Goal: Contribute content: Add original content to the website for others to see

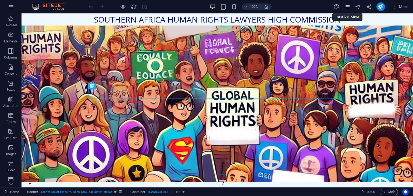
click at [347, 5] on icon "pages" at bounding box center [347, 7] width 6 height 6
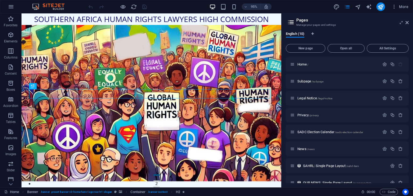
drag, startPoint x: 408, startPoint y: 100, endPoint x: 410, endPoint y: 111, distance: 11.1
click at [410, 111] on div "English (10) New page Open all All Settings Home / Subpage /subpage Legal Notic…" at bounding box center [346, 107] width 131 height 160
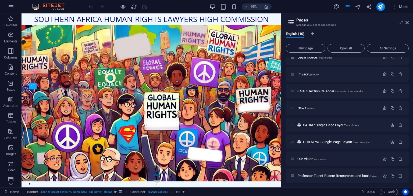
scroll to position [43, 0]
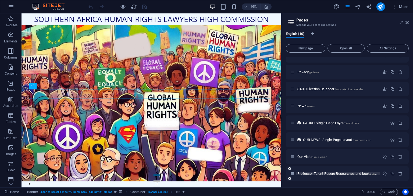
click at [325, 173] on span "Professor Talent Rusere Researches and books /professor-talent-rusere-researche…" at bounding box center [362, 174] width 131 height 4
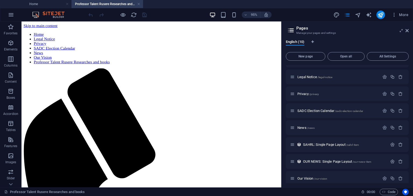
scroll to position [0, 0]
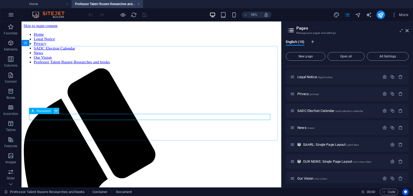
click at [57, 110] on icon at bounding box center [56, 110] width 3 height 5
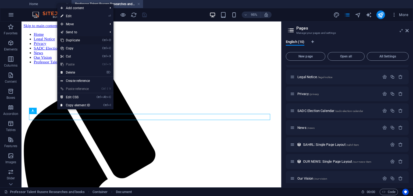
click at [73, 41] on link "Ctrl D Duplicate" at bounding box center [75, 40] width 36 height 8
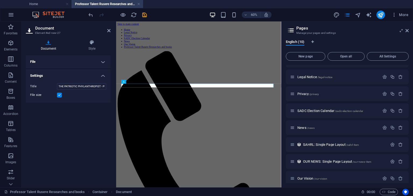
click at [49, 45] on h4 "Document" at bounding box center [50, 45] width 48 height 11
click at [91, 62] on h4 "File" at bounding box center [68, 61] width 85 height 13
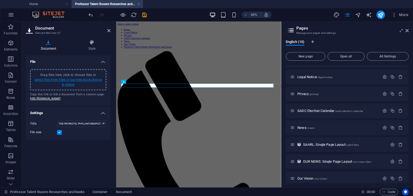
click at [64, 81] on link "select files from Files or our free stock photos & videos" at bounding box center [67, 82] width 67 height 9
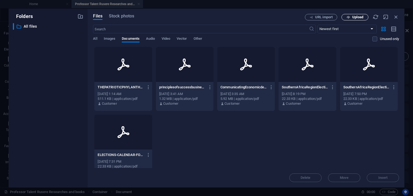
click at [352, 17] on span "Upload" at bounding box center [357, 17] width 11 height 3
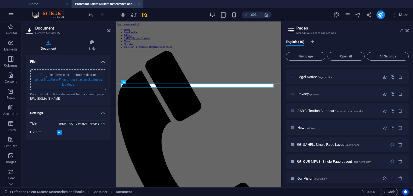
click at [68, 80] on link "select files from Files or our free stock photos & videos" at bounding box center [67, 82] width 67 height 9
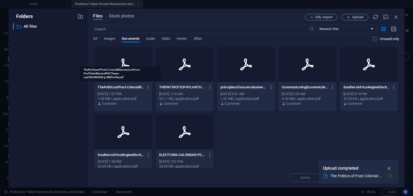
click at [116, 87] on p "ThePoliticsofPost-ColonialRecoveryinAfrica-ProfTalentRuserePhDThesis-LqeI3NIGM5…" at bounding box center [121, 87] width 46 height 5
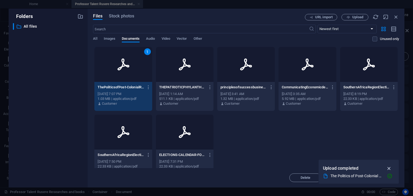
click at [388, 168] on icon "button" at bounding box center [389, 169] width 6 height 6
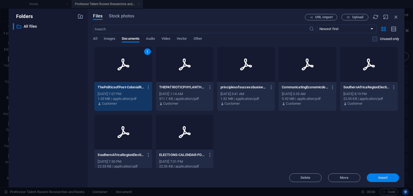
click at [384, 177] on span "Insert" at bounding box center [382, 177] width 9 height 3
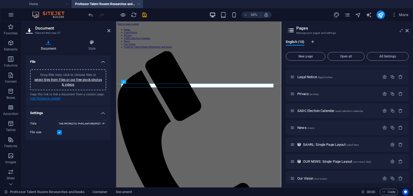
click at [60, 101] on link "[URL][DOMAIN_NAME]" at bounding box center [45, 98] width 31 height 3
click at [97, 95] on div "Copy this link to link a document from a content page. [URL][DOMAIN_NAME]" at bounding box center [68, 96] width 76 height 9
click at [138, 82] on icon at bounding box center [138, 81] width 2 height 3
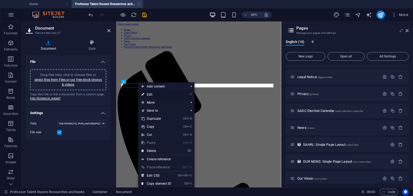
click at [146, 92] on link "⏎ Edit" at bounding box center [156, 95] width 36 height 8
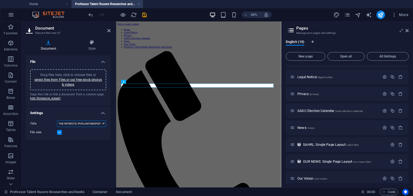
click at [101, 127] on input "THE PATRIOTIC PHYLANTHROPIST - PROF TALENT RUSERE" at bounding box center [81, 124] width 49 height 6
click at [103, 116] on h4 "Settings" at bounding box center [68, 112] width 85 height 10
click at [109, 30] on icon at bounding box center [108, 30] width 3 height 4
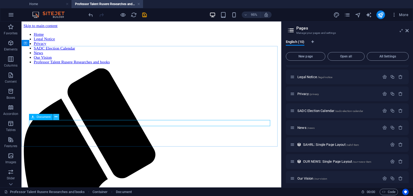
click at [57, 118] on icon at bounding box center [56, 116] width 3 height 5
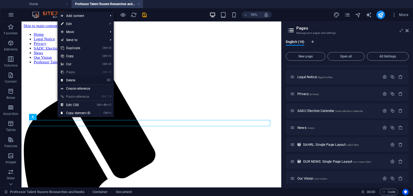
click at [70, 81] on link "⌦ Delete" at bounding box center [76, 80] width 36 height 8
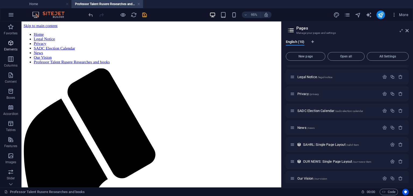
click at [12, 47] on span "Elements" at bounding box center [11, 46] width 22 height 13
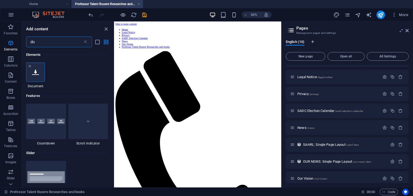
type input "do"
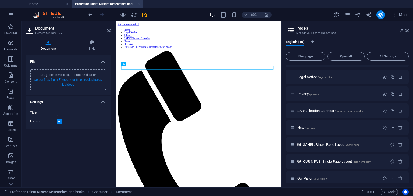
click at [72, 80] on link "select files from Files or our free stock photos & videos" at bounding box center [67, 82] width 67 height 9
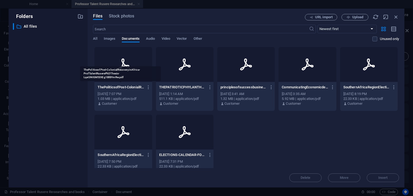
click at [111, 87] on p "ThePoliticsofPost-ColonialRecoveryinAfrica-ProfTalentRuserePhDThesis-LqeI3NIGM5…" at bounding box center [121, 87] width 46 height 5
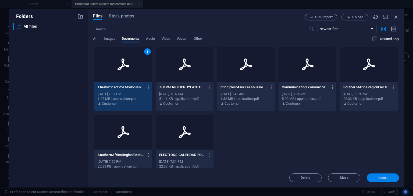
click at [384, 179] on span "Insert" at bounding box center [382, 177] width 9 height 3
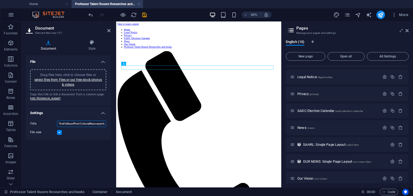
click at [103, 127] on input "ThePoliticsofPost-ColonialRecoveryinAfrica-ProfTalentRuserePhDThesis-LqeI3NIGM5…" at bounding box center [81, 124] width 49 height 6
type input "The Politics of Post-Colonial Recoveryi n Africa - Prof [PERSON_NAME] PhD Thesis"
click at [144, 15] on icon "save" at bounding box center [144, 15] width 6 height 6
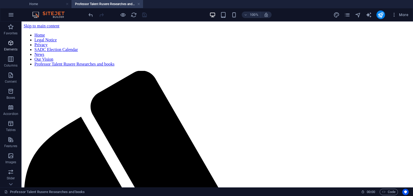
click at [9, 43] on icon "button" at bounding box center [11, 43] width 6 height 6
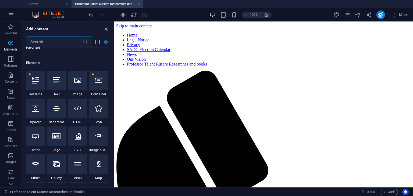
scroll to position [57, 0]
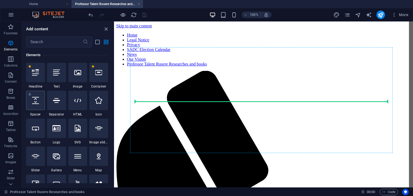
select select "px"
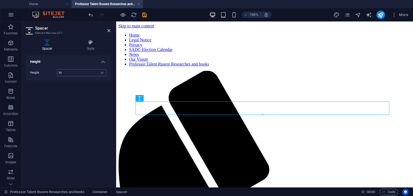
click at [60, 73] on input "50" at bounding box center [81, 73] width 49 height 6
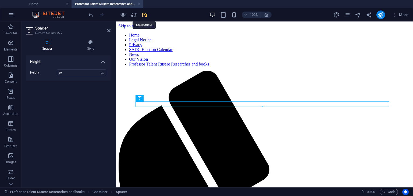
type input "20"
click at [144, 16] on icon "save" at bounding box center [144, 15] width 6 height 6
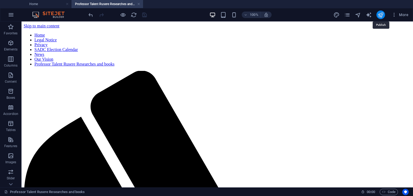
click at [380, 15] on icon "publish" at bounding box center [380, 15] width 6 height 6
